Goal: Transaction & Acquisition: Purchase product/service

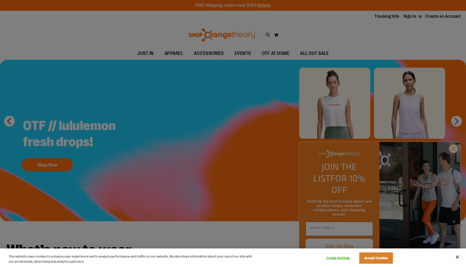
click at [455, 161] on div at bounding box center [233, 133] width 466 height 267
click at [455, 258] on button "Close" at bounding box center [457, 257] width 12 height 12
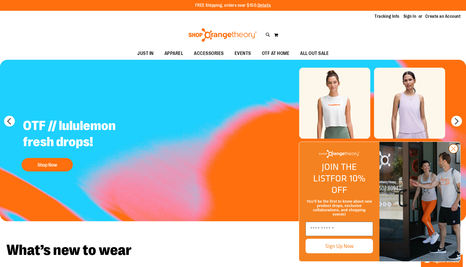
click at [453, 153] on circle "Close dialog" at bounding box center [453, 148] width 9 height 9
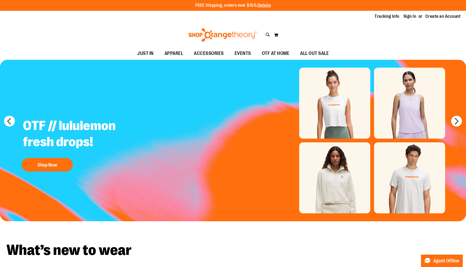
click at [341, 181] on img "Slide 1 of 5" at bounding box center [233, 141] width 466 height 162
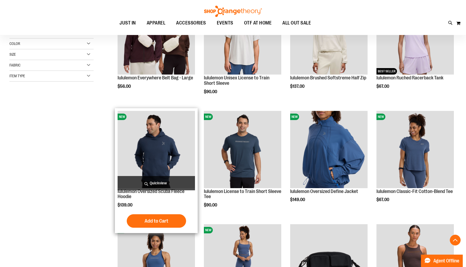
scroll to position [117, 0]
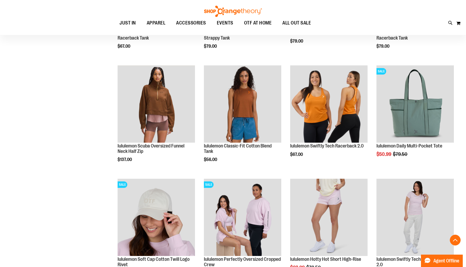
scroll to position [388, 0]
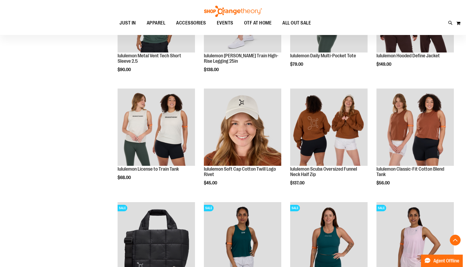
scroll to position [619, 0]
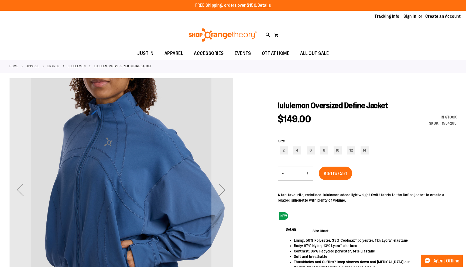
scroll to position [30, 0]
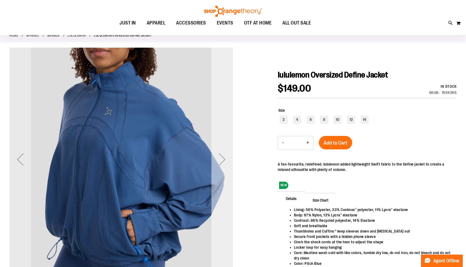
click at [225, 162] on div "Next" at bounding box center [222, 160] width 22 height 22
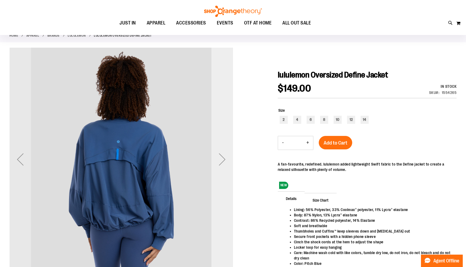
click at [225, 162] on div "Next" at bounding box center [222, 160] width 22 height 22
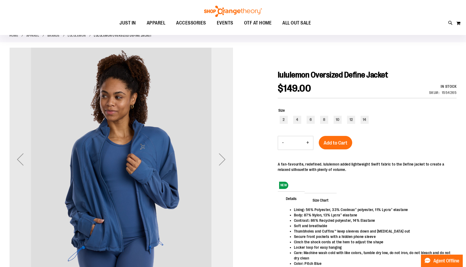
click at [225, 162] on div "Next" at bounding box center [222, 160] width 22 height 22
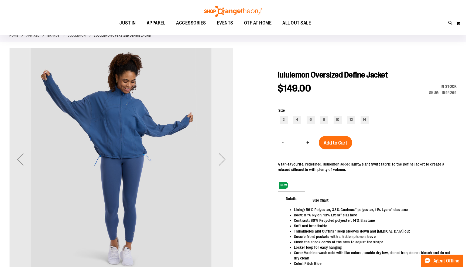
click at [225, 162] on div "Next" at bounding box center [222, 160] width 22 height 22
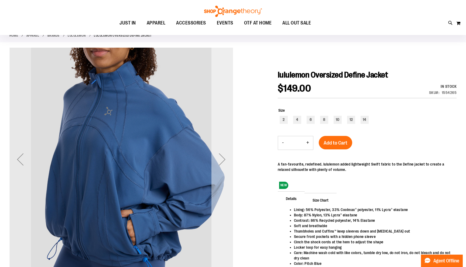
click at [225, 162] on div "Next" at bounding box center [222, 160] width 22 height 22
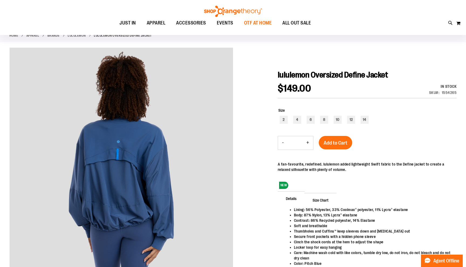
click at [262, 21] on span "OTF AT HOME" at bounding box center [258, 23] width 28 height 12
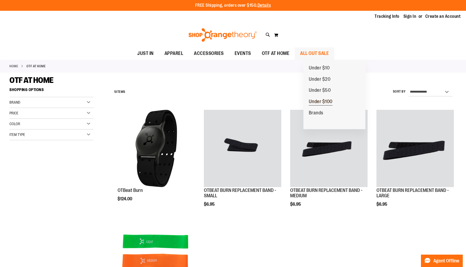
click at [327, 104] on span "Under $100" at bounding box center [321, 102] width 24 height 7
